Goal: Task Accomplishment & Management: Manage account settings

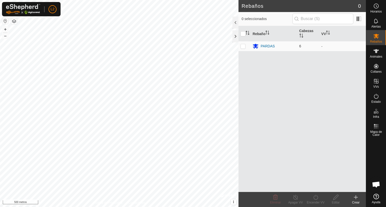
click at [357, 197] on icon at bounding box center [356, 198] width 6 height 6
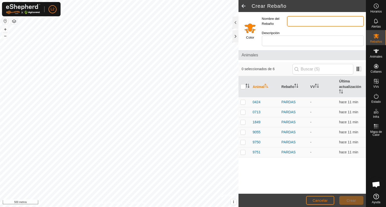
click at [296, 22] on input "Nombre del Rebaño" at bounding box center [325, 21] width 77 height 11
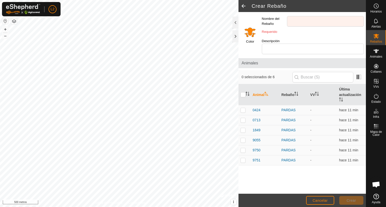
click at [279, 39] on label "Descripción" at bounding box center [274, 41] width 25 height 5
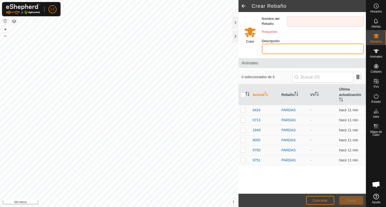
click at [279, 44] on input "Descripción" at bounding box center [313, 49] width 102 height 11
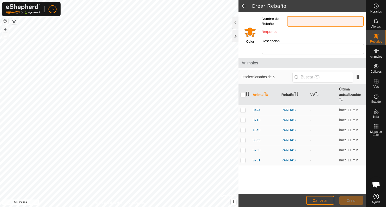
click at [294, 20] on input "Nombre del Rebaño" at bounding box center [325, 21] width 77 height 11
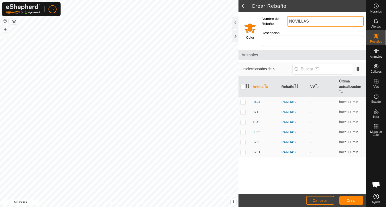
type input "NOVILLAS"
click at [248, 30] on input "Seleccione un color" at bounding box center [250, 28] width 12 height 12
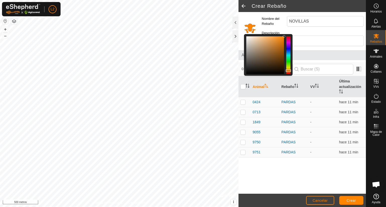
click at [288, 60] on div at bounding box center [288, 55] width 4 height 38
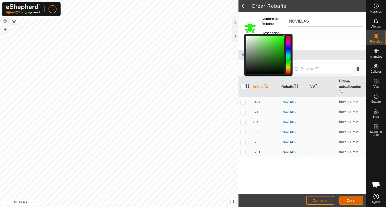
click at [350, 199] on font "Crear" at bounding box center [351, 201] width 10 height 4
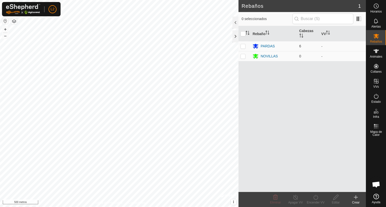
click at [354, 199] on icon at bounding box center [356, 198] width 6 height 6
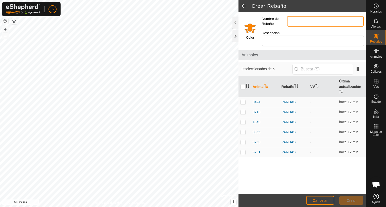
click at [297, 23] on input "Nombre del Rebaño" at bounding box center [325, 21] width 77 height 11
type input "TORO"
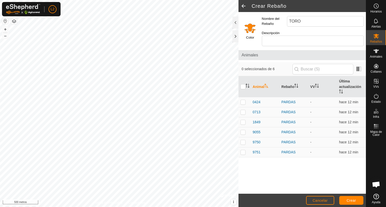
click at [249, 25] on input "Seleccione un color" at bounding box center [250, 28] width 12 height 12
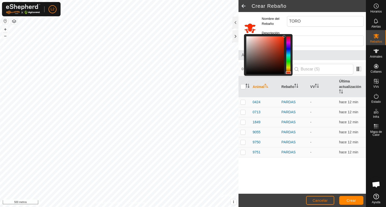
click at [288, 70] on div at bounding box center [288, 55] width 4 height 38
click at [350, 202] on font "Crear" at bounding box center [351, 201] width 10 height 4
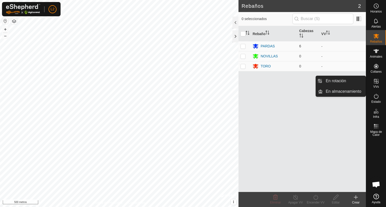
click at [376, 85] on es-virtualpaddocks-svg-icon at bounding box center [375, 81] width 9 height 8
click at [347, 82] on link "En rotación" at bounding box center [343, 81] width 43 height 10
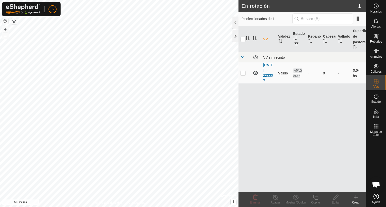
click at [244, 73] on p-checkbox at bounding box center [242, 73] width 5 height 4
checkbox input "true"
click at [334, 201] on font "Editar" at bounding box center [335, 203] width 8 height 4
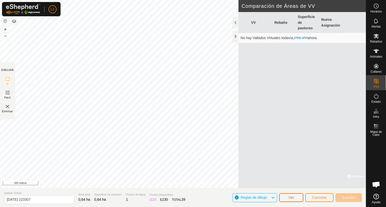
click at [291, 198] on font "Ver" at bounding box center [291, 198] width 6 height 4
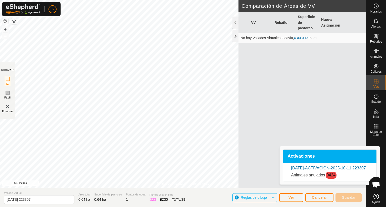
click at [273, 197] on icon at bounding box center [273, 198] width 4 height 7
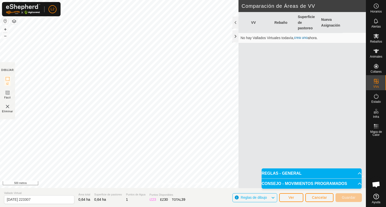
click at [300, 174] on p-accordion-header "REGLAS - GENERAL" at bounding box center [311, 174] width 100 height 10
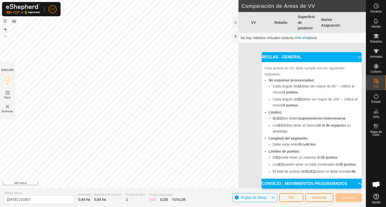
click at [6, 30] on font "+" at bounding box center [5, 29] width 3 height 5
click at [227, 0] on html "L2 Horarios Alertas Rebaños Animales Collares VVs Estado Infra Mapa de Calor Ay…" at bounding box center [193, 103] width 386 height 207
click at [6, 29] on font "+" at bounding box center [5, 29] width 3 height 5
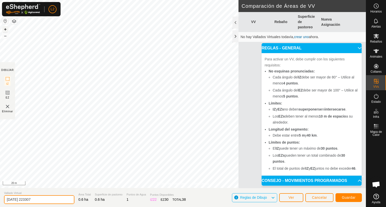
click at [39, 201] on input "[DATE] 223307" at bounding box center [39, 200] width 70 height 9
type input "2"
type input "ADIESTRAMIENTO"
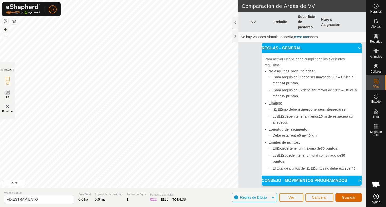
click at [349, 197] on span "Guardar" at bounding box center [348, 198] width 14 height 4
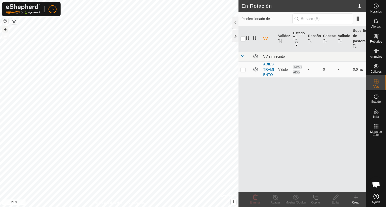
click at [355, 200] on icon at bounding box center [356, 198] width 6 height 6
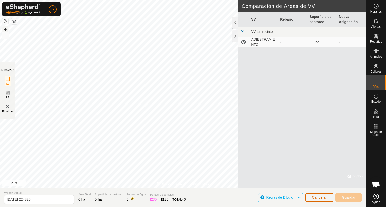
click at [320, 196] on span "Cancelar" at bounding box center [319, 198] width 15 height 4
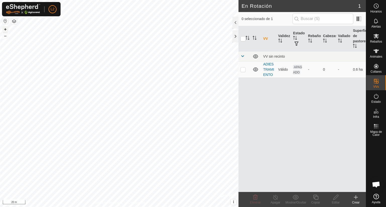
click at [354, 198] on icon at bounding box center [356, 198] width 6 height 6
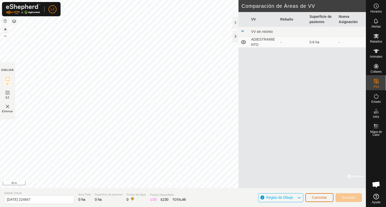
click at [321, 200] on button "Cancelar" at bounding box center [319, 198] width 28 height 9
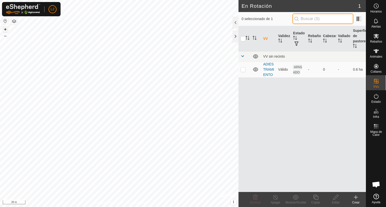
click at [332, 21] on input "text" at bounding box center [322, 19] width 61 height 11
click at [376, 39] on icon at bounding box center [376, 36] width 6 height 6
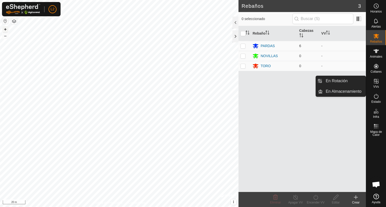
click at [375, 81] on icon at bounding box center [376, 81] width 5 height 5
click at [347, 82] on link "En Rotación" at bounding box center [343, 81] width 43 height 10
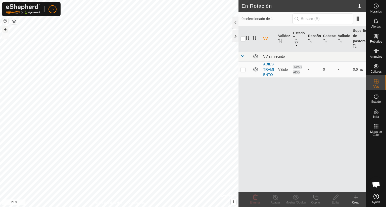
click at [315, 35] on th "Rebaño" at bounding box center [313, 39] width 15 height 26
click at [244, 71] on p-checkbox at bounding box center [242, 70] width 5 height 4
checkbox input "true"
click at [356, 198] on icon at bounding box center [356, 198] width 0 height 4
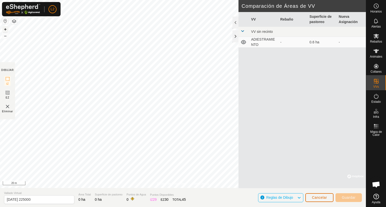
click at [327, 197] on button "Cancelar" at bounding box center [319, 198] width 28 height 9
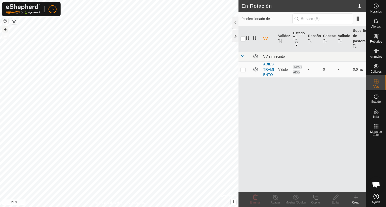
click at [356, 199] on icon at bounding box center [356, 198] width 6 height 6
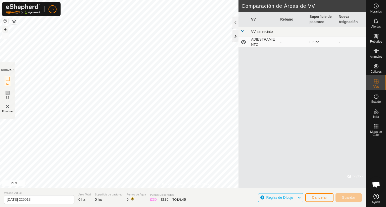
click at [236, 36] on div at bounding box center [235, 36] width 6 height 12
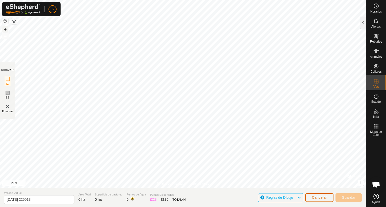
click at [316, 198] on span "Cancelar" at bounding box center [319, 198] width 15 height 4
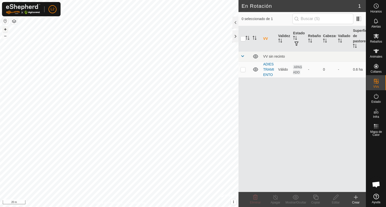
click at [354, 201] on div "Crear" at bounding box center [356, 203] width 20 height 5
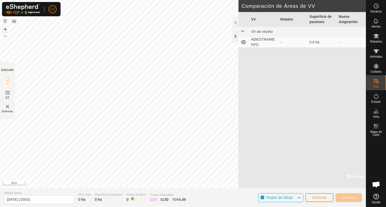
click at [236, 37] on div at bounding box center [235, 36] width 6 height 12
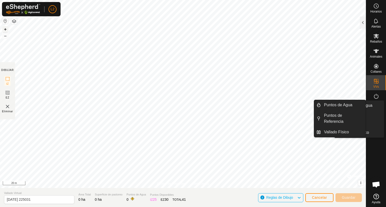
click at [370, 106] on div "Horarios Alertas Rebaños Animales Collares VVs Estado Infra Mapa de Calor Ayuda…" at bounding box center [193, 103] width 386 height 207
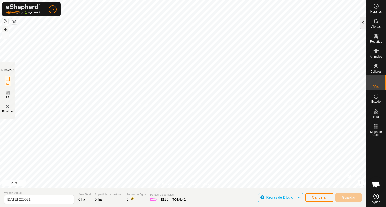
click at [362, 19] on div "Política de Privacidad Contáctenos Estado: APAGADO Tipo: Zona de Inclusión + – …" at bounding box center [183, 103] width 366 height 207
click at [381, 137] on div "Horarios Alertas Rebaños Animales Collares VVs Estado Infra Mapa de Calor Ayuda…" at bounding box center [193, 103] width 386 height 207
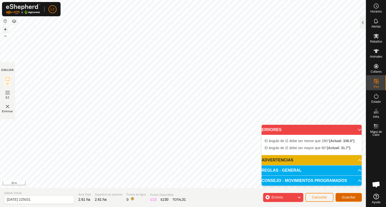
click at [350, 198] on span "Guardar" at bounding box center [348, 198] width 14 height 4
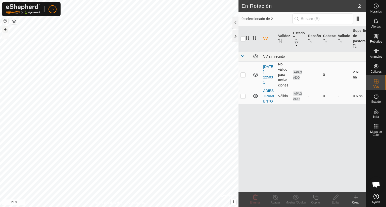
click at [242, 76] on p-checkbox at bounding box center [242, 75] width 5 height 4
checkbox input "true"
click at [335, 199] on icon at bounding box center [335, 198] width 6 height 6
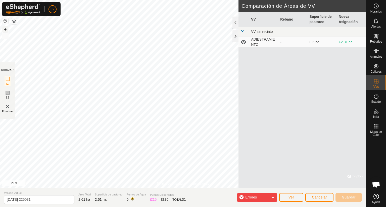
click at [273, 197] on icon at bounding box center [273, 198] width 4 height 7
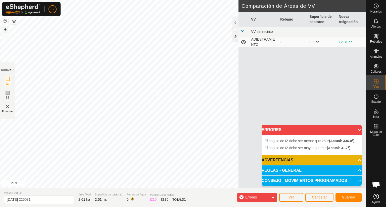
click at [235, 37] on div at bounding box center [235, 36] width 6 height 12
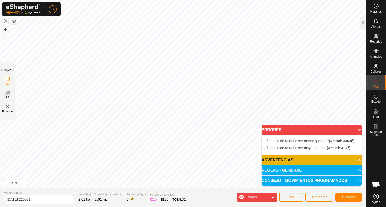
click at [355, 129] on p-accordion-header "ERRORES" at bounding box center [311, 130] width 100 height 10
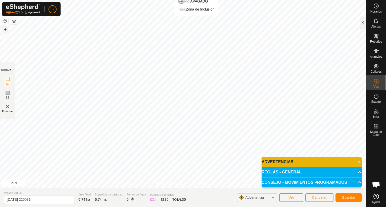
click at [192, 0] on html "L2 Horarios Alertas Rebaños Animales Collares VVs Estado Infra Mapa de Calor Ay…" at bounding box center [193, 103] width 386 height 207
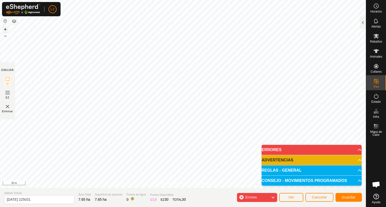
click at [155, 0] on html "L2 Horarios Alertas Rebaños Animales Collares VVs Estado Infra Mapa de Calor Ay…" at bounding box center [193, 103] width 386 height 207
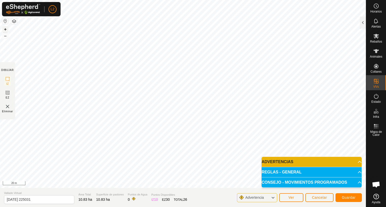
click at [385, 207] on html "L2 Horarios Alertas Rebaños Animales Collares VVs Estado Infra Mapa de Calor Ay…" at bounding box center [193, 103] width 386 height 207
click at [377, 207] on html "L2 Horarios Alertas Rebaños Animales Collares VVs Estado Infra Mapa de Calor Ay…" at bounding box center [193, 103] width 386 height 207
click at [249, 65] on body "L2 Horarios Alertas Rebaños Animales Collares VVs Estado Infra Mapa de Calor Ay…" at bounding box center [193, 103] width 386 height 207
drag, startPoint x: 333, startPoint y: 173, endPoint x: 158, endPoint y: -11, distance: 254.1
click at [158, 0] on html "L2 Horarios Alertas Rebaños Animales Collares VVs Estado Infra Mapa de Calor Ay…" at bounding box center [193, 103] width 386 height 207
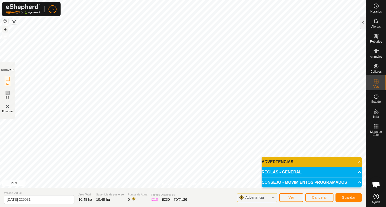
click at [213, 0] on html "L2 Horarios Alertas Rebaños Animales Collares VVs Estado Infra Mapa de Calor Ay…" at bounding box center [193, 103] width 386 height 207
click at [354, 198] on span "Guardar" at bounding box center [348, 198] width 14 height 4
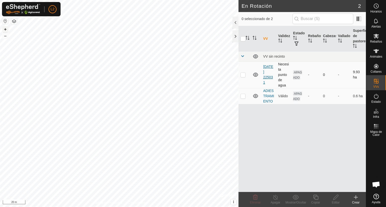
click at [269, 79] on link "[DATE] 225031" at bounding box center [268, 75] width 10 height 20
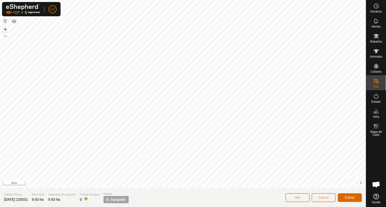
click at [343, 195] on button "Editar" at bounding box center [349, 198] width 24 height 9
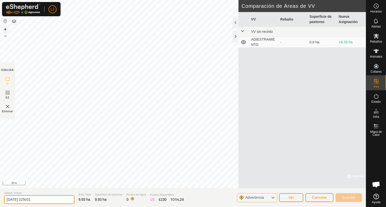
click at [41, 199] on input "[DATE] 225031" at bounding box center [39, 200] width 70 height 9
type input "2"
type input "CAMINO POR LAS VALETAS"
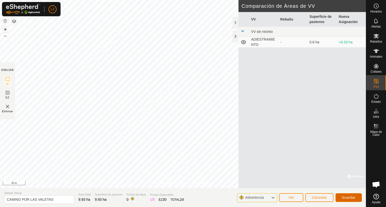
click at [346, 200] on button "Guardar" at bounding box center [348, 198] width 26 height 9
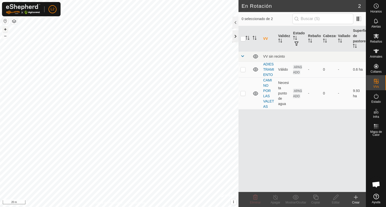
click at [235, 37] on div at bounding box center [235, 36] width 6 height 12
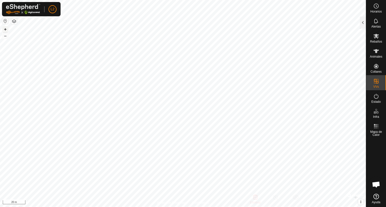
click at [232, 207] on html "L2 Horarios Alertas Rebaños Animales Collares VVs Estado Infra Mapa de Calor Ay…" at bounding box center [193, 103] width 386 height 207
click at [369, 12] on div "Horarios Alertas Rebaños Animales Collares VVs Estado Infra Mapa de Calor Ayuda…" at bounding box center [193, 103] width 386 height 207
click at [385, 0] on html "L2 Horarios Alertas Rebaños Animales Collares VVs Estado Infra Mapa de Calor Ay…" at bounding box center [193, 103] width 386 height 207
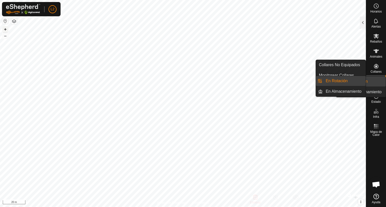
click at [385, 79] on div "Horarios Alertas Rebaños Animales Collares VVs Estado Infra Mapa de Calor Ayuda…" at bounding box center [193, 103] width 386 height 207
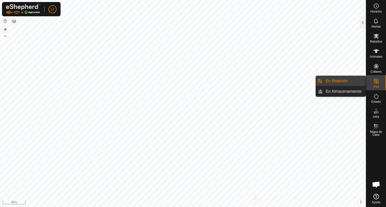
click at [341, 84] on link "En Rotación" at bounding box center [343, 81] width 43 height 10
click at [318, 81] on li "En Rotación" at bounding box center [341, 81] width 50 height 10
click at [343, 83] on link "En Rotación" at bounding box center [343, 81] width 43 height 10
click at [341, 92] on link "En Almacenamiento" at bounding box center [343, 92] width 43 height 10
click at [379, 83] on icon at bounding box center [376, 81] width 6 height 6
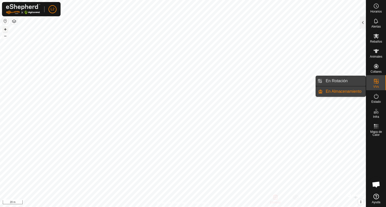
click at [344, 82] on link "En Rotación" at bounding box center [343, 81] width 43 height 10
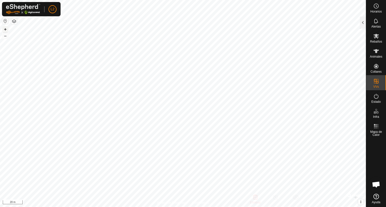
checkbox input "true"
click at [363, 21] on div at bounding box center [363, 23] width 6 height 12
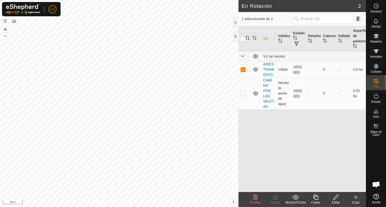
click at [334, 197] on icon at bounding box center [335, 198] width 6 height 6
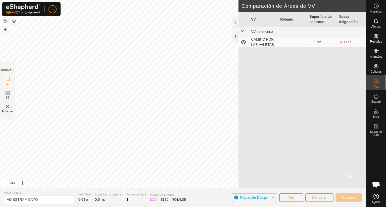
click at [235, 34] on div at bounding box center [235, 36] width 6 height 12
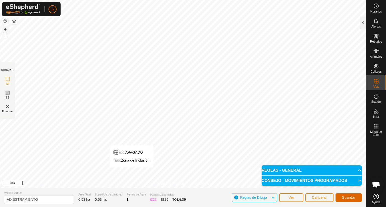
click at [349, 197] on span "Guardar" at bounding box center [348, 198] width 14 height 4
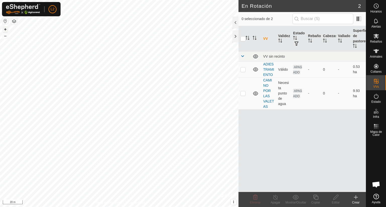
checkbox input "true"
click at [336, 197] on icon at bounding box center [335, 198] width 6 height 6
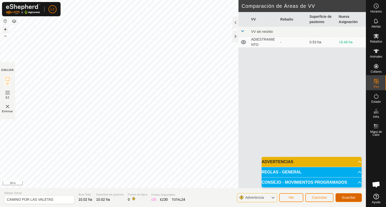
click at [346, 197] on span "Guardar" at bounding box center [348, 198] width 14 height 4
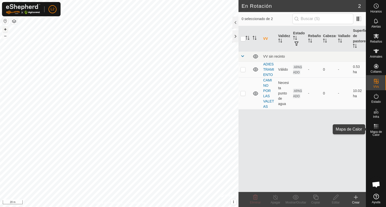
click at [374, 133] on span "Mapa de Calor" at bounding box center [375, 134] width 17 height 6
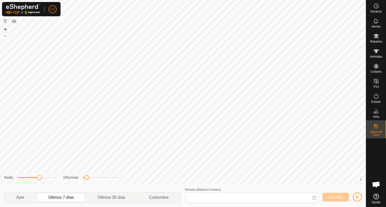
type input "[DATE] - [DATE]"
click at [374, 101] on span "Estado" at bounding box center [375, 101] width 9 height 3
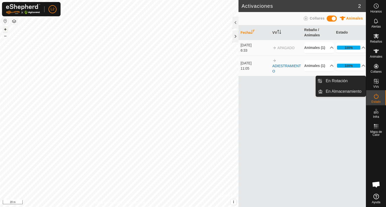
click at [377, 81] on icon at bounding box center [376, 81] width 6 height 6
click at [342, 82] on link "En Rotación" at bounding box center [343, 81] width 43 height 10
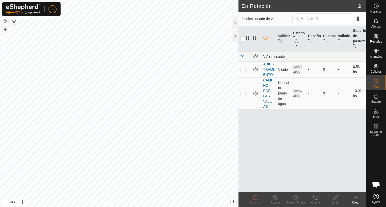
click at [243, 71] on p-checkbox at bounding box center [242, 70] width 5 height 4
checkbox input "true"
click at [295, 199] on icon at bounding box center [295, 198] width 6 height 6
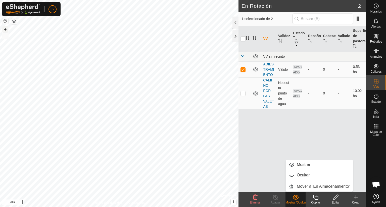
click at [280, 126] on div "VV Validez Estado Rebaño Cabezas Vallado Superficie de pastoreo VV sin recinto …" at bounding box center [301, 109] width 127 height 166
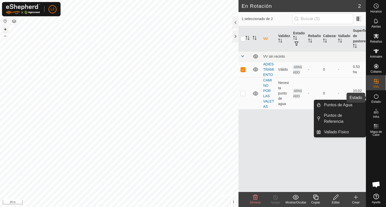
click at [373, 98] on icon at bounding box center [376, 96] width 6 height 6
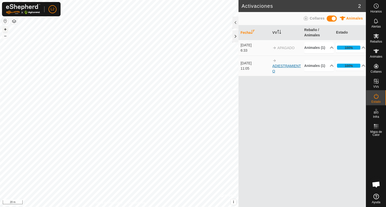
click at [276, 71] on link "ADIESTRAMIENTO" at bounding box center [286, 68] width 29 height 9
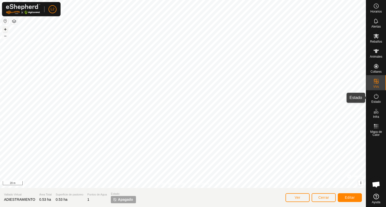
click at [375, 99] on icon at bounding box center [376, 96] width 6 height 6
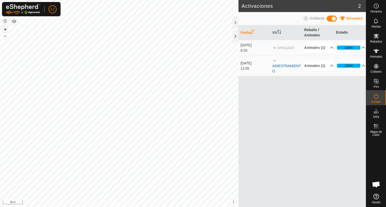
click at [350, 18] on span "Animales" at bounding box center [354, 18] width 17 height 4
click at [330, 19] on span at bounding box center [331, 19] width 10 height 6
click at [331, 19] on span at bounding box center [331, 19] width 10 height 6
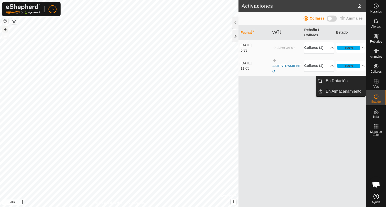
click at [375, 83] on icon at bounding box center [376, 81] width 5 height 5
click at [342, 82] on link "En Rotación" at bounding box center [343, 81] width 43 height 10
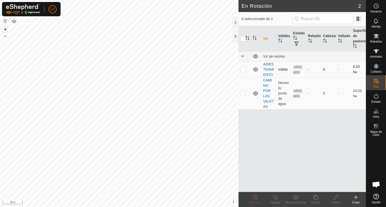
click at [242, 70] on p-checkbox at bounding box center [242, 70] width 5 height 4
checkbox input "true"
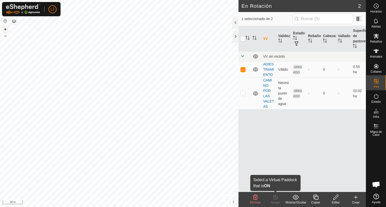
click at [275, 200] on icon at bounding box center [275, 198] width 6 height 6
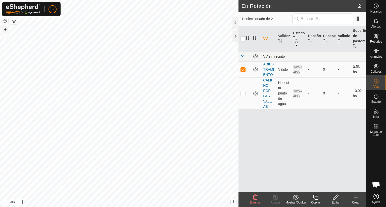
click at [275, 200] on icon at bounding box center [275, 198] width 6 height 6
click at [242, 96] on td at bounding box center [244, 94] width 12 height 32
checkbox input "true"
click at [243, 71] on p-checkbox at bounding box center [242, 70] width 5 height 4
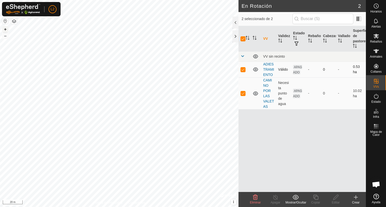
checkbox input "false"
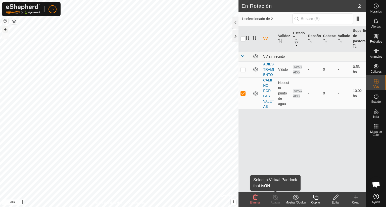
click at [276, 201] on div "Apagar" at bounding box center [275, 203] width 20 height 5
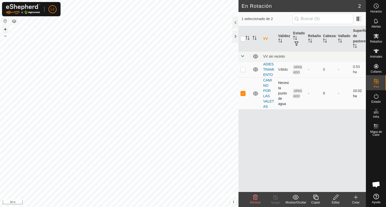
click at [242, 92] on p-checkbox at bounding box center [242, 93] width 5 height 4
checkbox input "false"
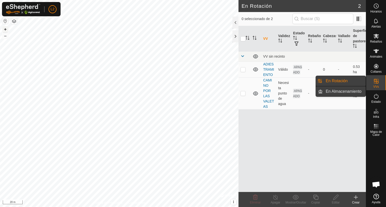
click at [354, 92] on link "En Almacenamiento" at bounding box center [343, 92] width 43 height 10
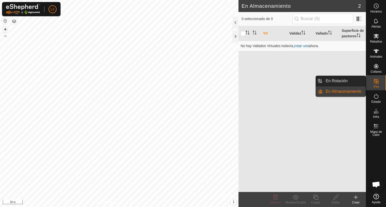
click at [377, 86] on span "VVs" at bounding box center [376, 86] width 6 height 3
click at [335, 81] on link "En Rotación" at bounding box center [343, 81] width 43 height 10
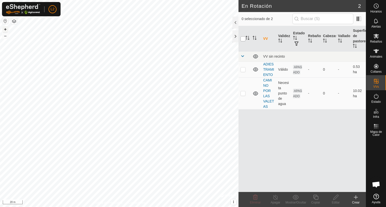
click at [242, 39] on input "checkbox" at bounding box center [242, 38] width 5 height 5
checkbox input "true"
click at [242, 39] on input "checkbox" at bounding box center [242, 38] width 5 height 5
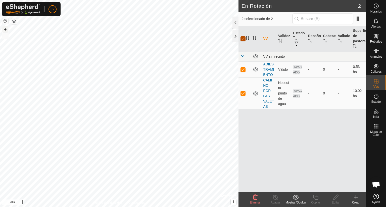
checkbox input "false"
click at [254, 38] on icon "Activar para ordenar" at bounding box center [254, 38] width 4 height 4
click at [283, 38] on th "Validez" at bounding box center [283, 39] width 15 height 26
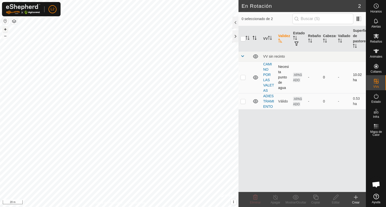
click at [240, 78] on p-checkbox at bounding box center [242, 77] width 5 height 4
checkbox input "true"
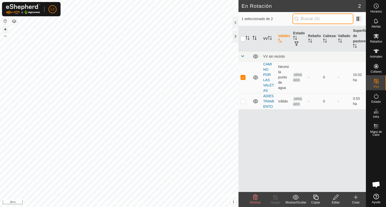
click at [317, 19] on input "text" at bounding box center [322, 19] width 61 height 11
click at [322, 18] on input "text" at bounding box center [322, 19] width 61 height 11
click at [297, 34] on th "Estado" at bounding box center [298, 39] width 15 height 26
click at [238, 23] on div at bounding box center [235, 23] width 6 height 12
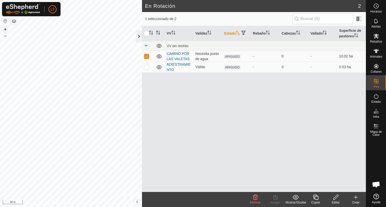
click at [138, 35] on div at bounding box center [139, 36] width 6 height 12
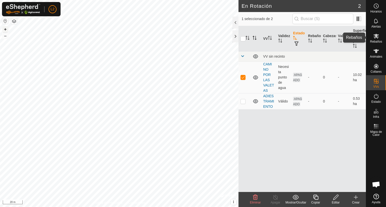
click at [372, 39] on es-mob-svg-icon at bounding box center [375, 36] width 9 height 8
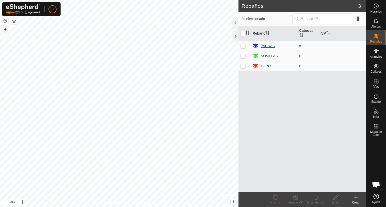
click at [268, 45] on div "PARDAS" at bounding box center [267, 45] width 14 height 5
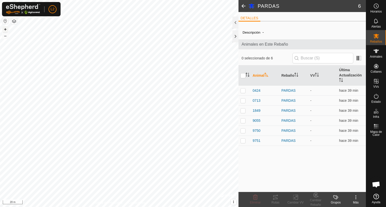
click at [334, 206] on div "Grupos" at bounding box center [335, 199] width 20 height 15
click at [332, 199] on labels-svg-icon at bounding box center [335, 198] width 20 height 6
click at [356, 200] on icon at bounding box center [356, 198] width 6 height 6
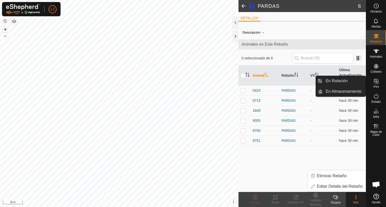
click at [378, 87] on span "VVs" at bounding box center [376, 86] width 6 height 3
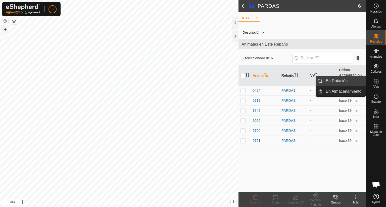
click at [348, 84] on link "En Rotación" at bounding box center [343, 81] width 43 height 10
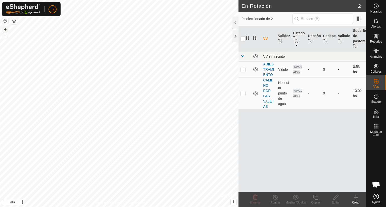
click at [243, 72] on td at bounding box center [244, 70] width 12 height 16
checkbox input "true"
click at [295, 199] on icon at bounding box center [295, 197] width 6 height 5
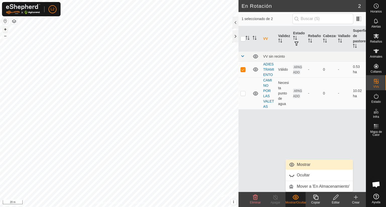
click at [304, 164] on link "Mostrar" at bounding box center [318, 165] width 67 height 10
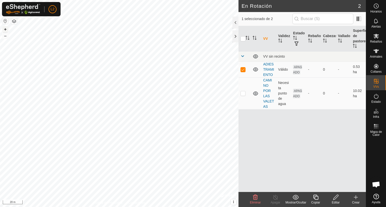
click at [351, 199] on create-svg-icon at bounding box center [356, 198] width 20 height 6
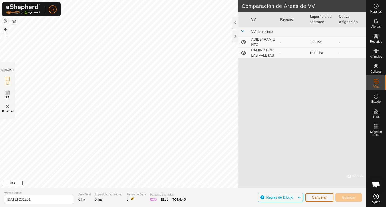
click at [319, 199] on span "Cancelar" at bounding box center [319, 198] width 15 height 4
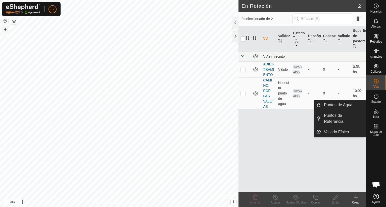
click at [376, 116] on span "Infra" at bounding box center [376, 117] width 6 height 3
click at [377, 99] on icon at bounding box center [376, 96] width 6 height 6
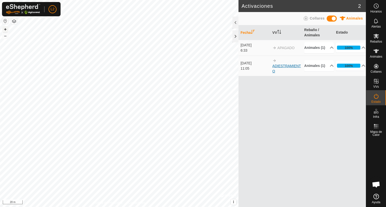
click at [293, 72] on link "ADIESTRAMIENTO" at bounding box center [286, 68] width 29 height 9
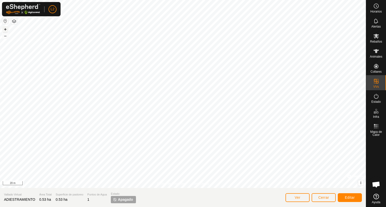
click at [123, 199] on span "Apagado" at bounding box center [125, 199] width 15 height 5
click at [374, 99] on icon at bounding box center [376, 96] width 6 height 6
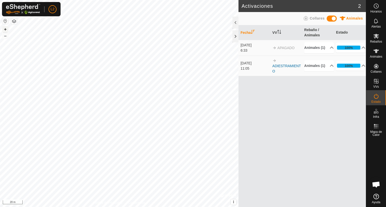
click at [334, 20] on span at bounding box center [331, 19] width 10 height 6
click at [332, 19] on span at bounding box center [331, 19] width 10 height 6
click at [360, 48] on p-accordion-header "100%" at bounding box center [350, 48] width 29 height 10
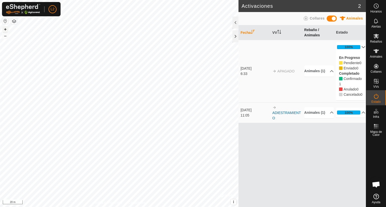
click at [314, 30] on th "Rebaño / Animales" at bounding box center [318, 32] width 32 height 15
click at [311, 34] on th "Rebaño / Animales" at bounding box center [318, 32] width 32 height 15
click at [249, 32] on th "Fecha" at bounding box center [254, 32] width 32 height 15
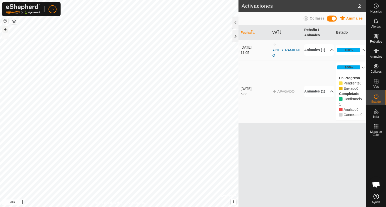
click at [312, 17] on span "Collares" at bounding box center [316, 18] width 15 height 4
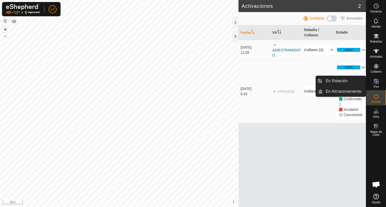
click at [376, 85] on es-virtualpaddocks-svg-icon at bounding box center [375, 81] width 9 height 8
click at [341, 82] on link "En Rotación" at bounding box center [343, 81] width 43 height 10
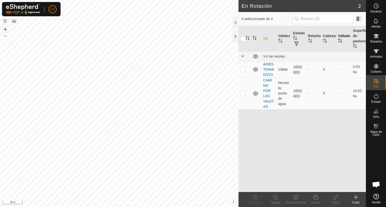
click at [341, 38] on th "Vallado" at bounding box center [343, 39] width 15 height 26
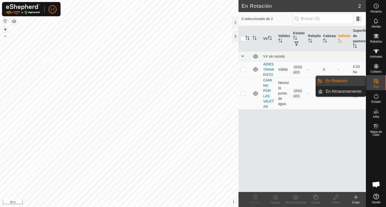
click at [375, 85] on span "VVs" at bounding box center [376, 86] width 6 height 3
click at [348, 83] on link "En Rotación" at bounding box center [343, 81] width 43 height 10
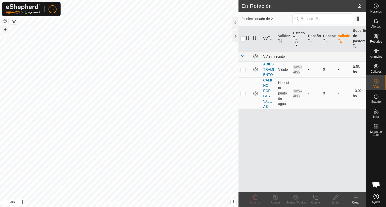
click at [243, 71] on p-checkbox at bounding box center [242, 70] width 5 height 4
checkbox input "true"
click at [373, 99] on es-activation-svg-icon at bounding box center [375, 96] width 9 height 8
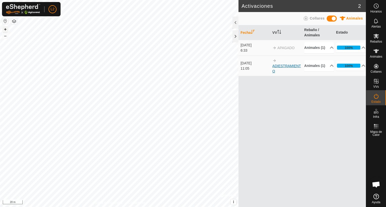
click at [287, 72] on link "ADIESTRAMIENTO" at bounding box center [286, 68] width 29 height 9
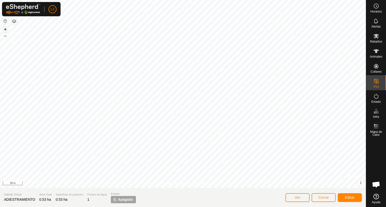
click at [127, 200] on span "Apagado" at bounding box center [125, 199] width 15 height 5
click at [295, 199] on span "Ver" at bounding box center [298, 198] width 6 height 4
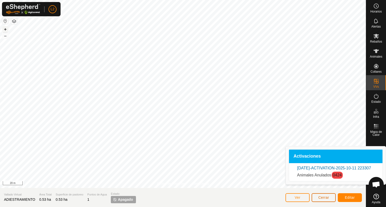
click at [327, 199] on span "Cerrar" at bounding box center [323, 198] width 11 height 4
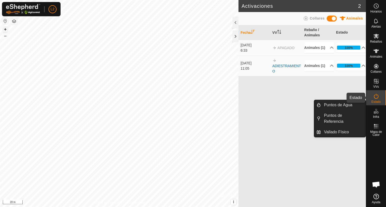
click at [380, 98] on div "Estado" at bounding box center [376, 97] width 20 height 15
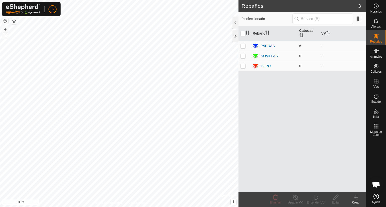
click at [244, 47] on p-checkbox at bounding box center [242, 46] width 5 height 4
checkbox input "true"
click at [316, 199] on icon at bounding box center [315, 198] width 6 height 6
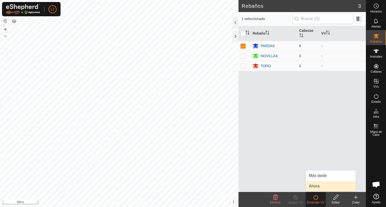
click at [316, 188] on link "Ahora" at bounding box center [331, 187] width 50 height 10
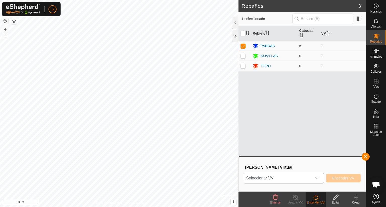
click at [318, 178] on icon "dropdown trigger" at bounding box center [317, 179] width 4 height 2
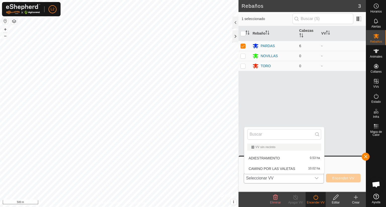
click at [282, 159] on li "ADIESTRAMIENTO 0.53 ha" at bounding box center [284, 158] width 80 height 10
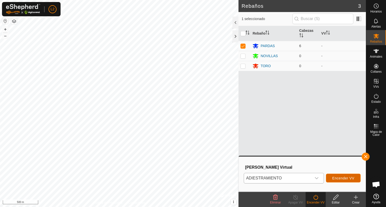
click at [336, 180] on span "Encender VV" at bounding box center [343, 179] width 22 height 4
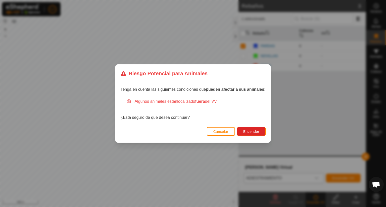
click at [336, 180] on div "Riesgo Potencial para Animales Tenga en cuenta las siguientes condiciones que p…" at bounding box center [193, 103] width 386 height 207
click at [226, 132] on span "Cancelar" at bounding box center [220, 132] width 15 height 4
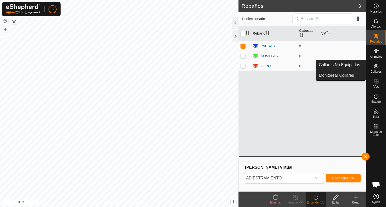
drag, startPoint x: 369, startPoint y: 73, endPoint x: 370, endPoint y: 70, distance: 2.8
click at [370, 70] on div "Collares" at bounding box center [376, 67] width 20 height 15
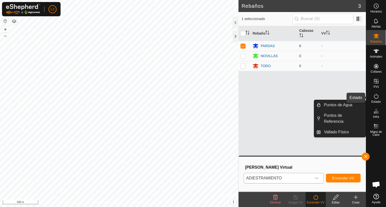
click at [376, 97] on icon at bounding box center [376, 96] width 6 height 6
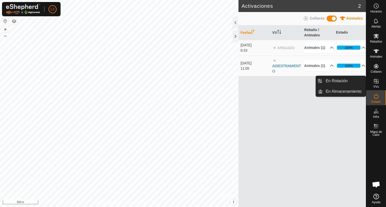
click at [376, 84] on icon at bounding box center [376, 81] width 6 height 6
click at [349, 79] on link "En Rotación" at bounding box center [343, 81] width 43 height 10
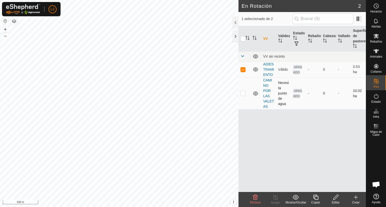
click at [243, 94] on p-checkbox at bounding box center [242, 93] width 5 height 4
checkbox input "true"
click at [242, 68] on p-checkbox at bounding box center [242, 70] width 5 height 4
checkbox input "false"
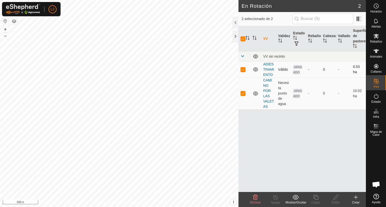
checkbox input "false"
click at [336, 198] on icon at bounding box center [335, 198] width 6 height 6
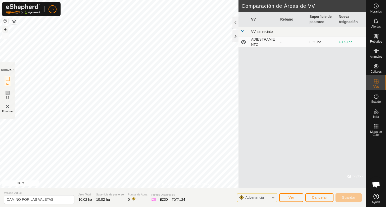
click at [6, 29] on button "+" at bounding box center [5, 29] width 6 height 6
click at [287, 54] on div "Política de Privacidad Contáctenos + – ⇧ i © Mapbox , © OpenStreetMap , Improve…" at bounding box center [183, 103] width 366 height 207
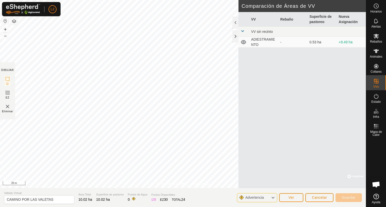
click at [287, 38] on div "Política de Privacidad Contáctenos + – ⇧ i © Mapbox , © OpenStreetMap , Improve…" at bounding box center [183, 103] width 366 height 207
click at [245, 20] on div "Política de Privacidad Contáctenos + – ⇧ i © Mapbox , © OpenStreetMap , Improve…" at bounding box center [183, 103] width 366 height 207
click at [259, 0] on html "L2 Horarios Alertas Rebaños Animales Collares VVs Estado Infra Mapa de Calor Ay…" at bounding box center [193, 103] width 386 height 207
click at [251, 0] on html "L2 Horarios Alertas Rebaños Animales Collares VVs Estado Infra Mapa de Calor Ay…" at bounding box center [193, 103] width 386 height 207
click at [197, 0] on html "L2 Horarios Alertas Rebaños Animales Collares VVs Estado Infra Mapa de Calor Ay…" at bounding box center [193, 103] width 386 height 207
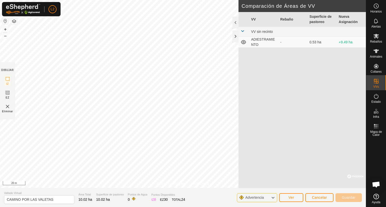
click at [206, 0] on html "L2 Horarios Alertas Rebaños Animales Collares VVs Estado Infra Mapa de Calor Ay…" at bounding box center [193, 103] width 386 height 207
click at [325, 199] on span "Cancelar" at bounding box center [319, 198] width 15 height 4
